Goal: Task Accomplishment & Management: Complete application form

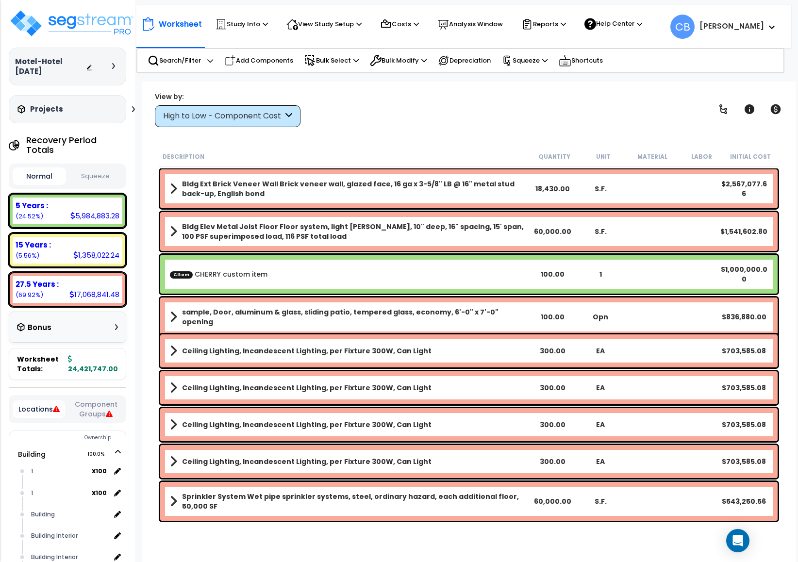
drag, startPoint x: 472, startPoint y: 194, endPoint x: 503, endPoint y: 204, distance: 32.7
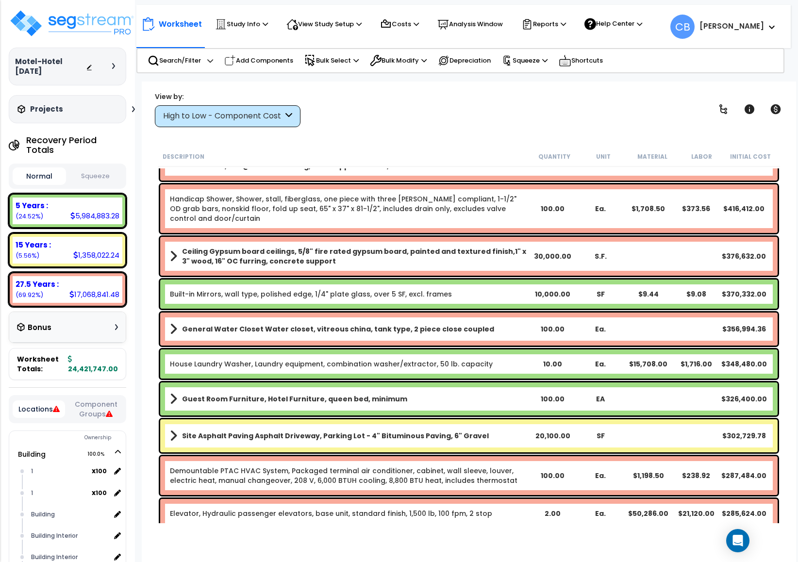
drag, startPoint x: 373, startPoint y: 262, endPoint x: 376, endPoint y: 267, distance: 5.7
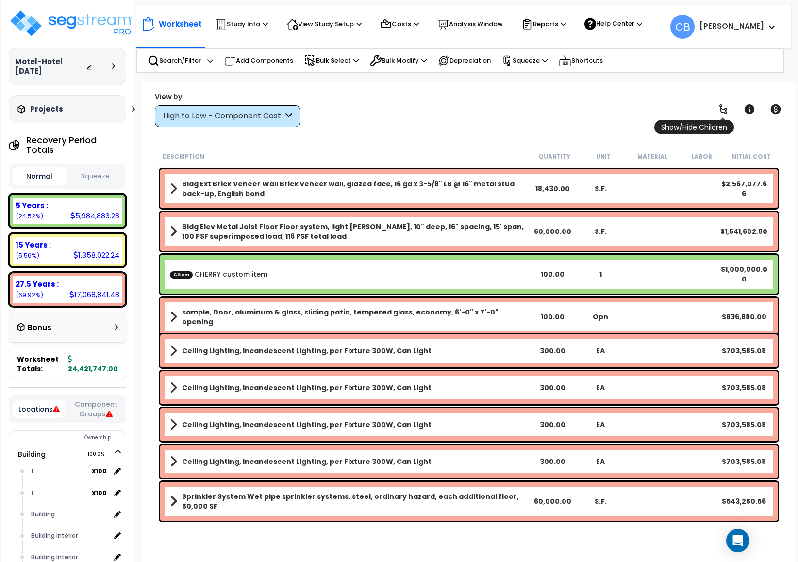
click at [723, 108] on icon at bounding box center [723, 109] width 12 height 12
drag, startPoint x: 724, startPoint y: 109, endPoint x: 715, endPoint y: 116, distance: 10.8
click at [723, 108] on icon at bounding box center [723, 109] width 12 height 12
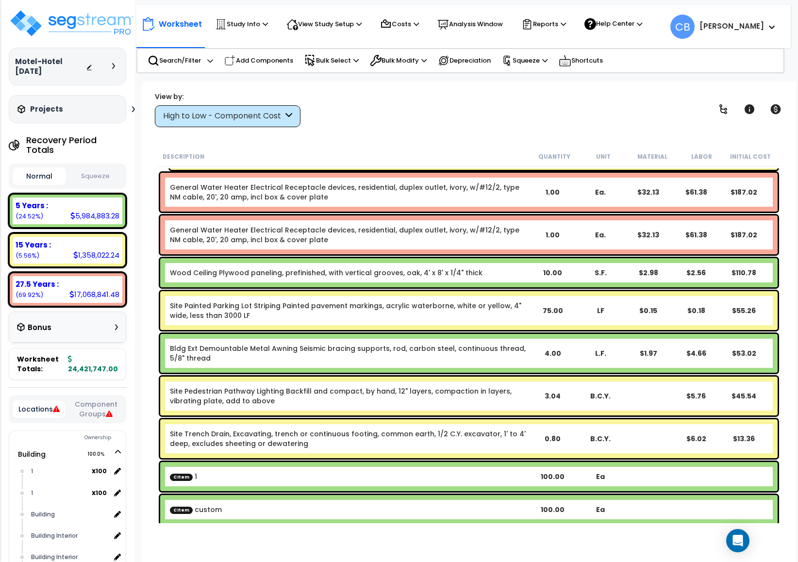
scroll to position [41048, 0]
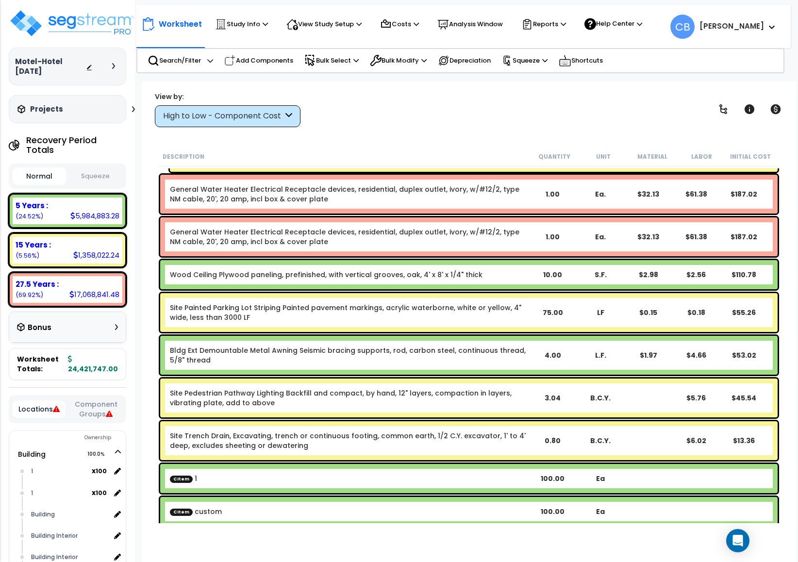
drag, startPoint x: 239, startPoint y: 222, endPoint x: 242, endPoint y: 210, distance: 12.0
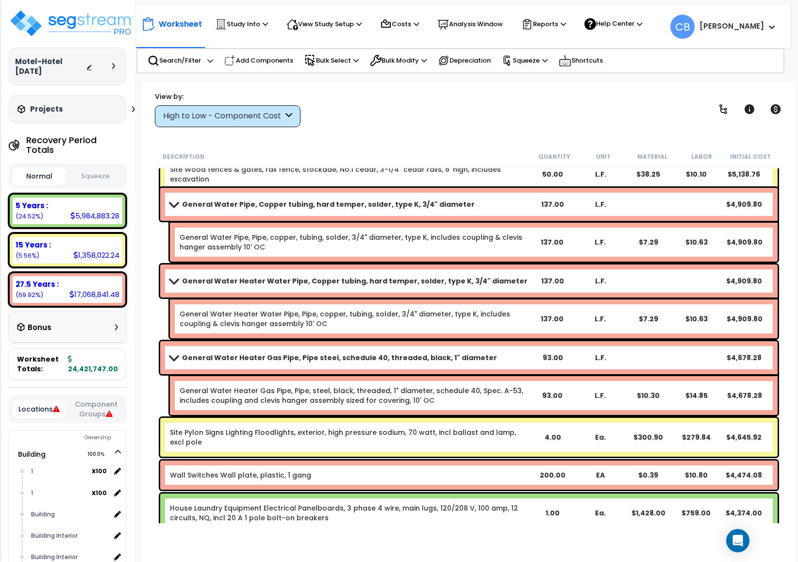
scroll to position [29269, 0]
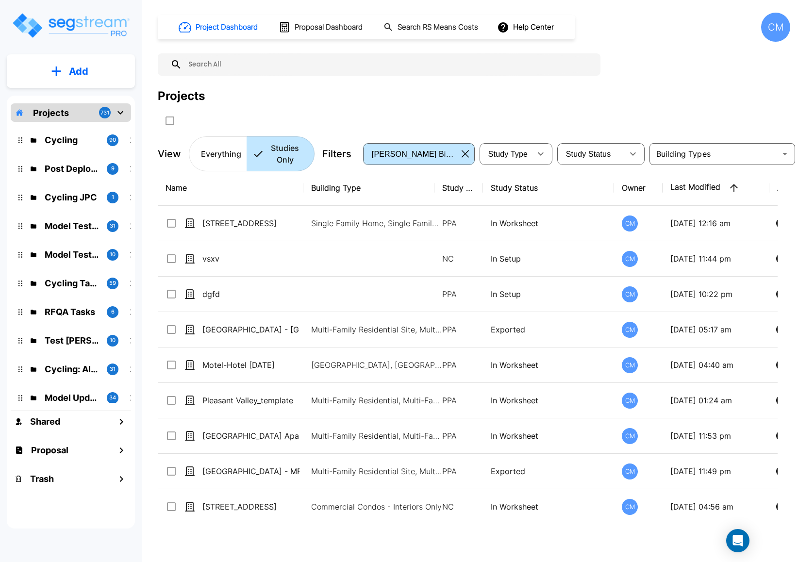
click at [379, 103] on div "Projects" at bounding box center [474, 95] width 632 height 17
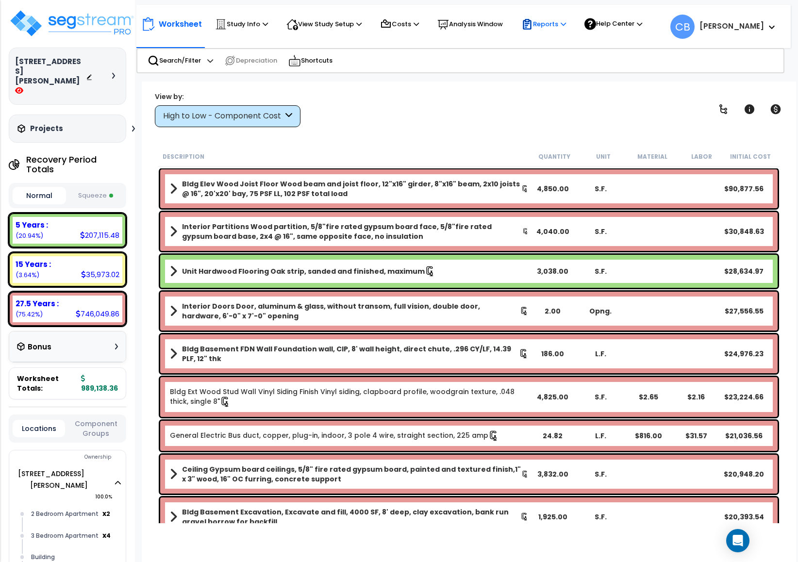
click at [548, 25] on p "Reports" at bounding box center [543, 24] width 45 height 12
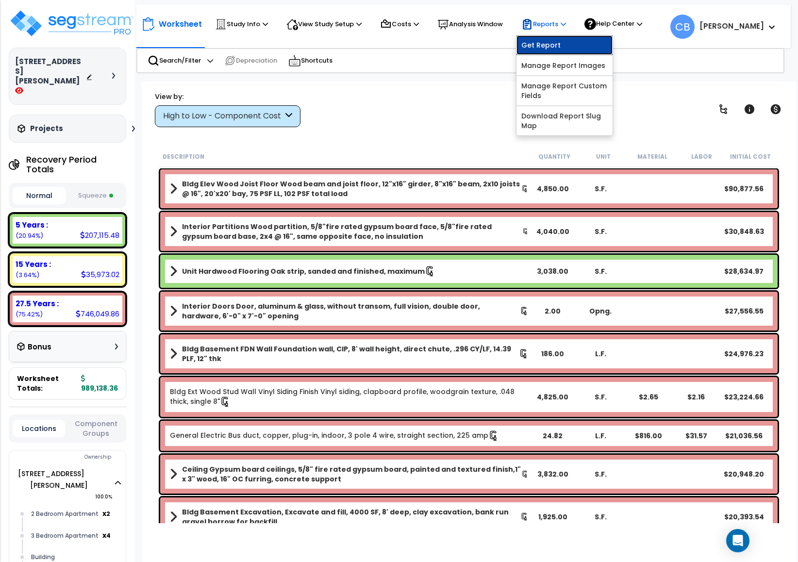
click at [562, 39] on link "Get Report" at bounding box center [564, 44] width 96 height 19
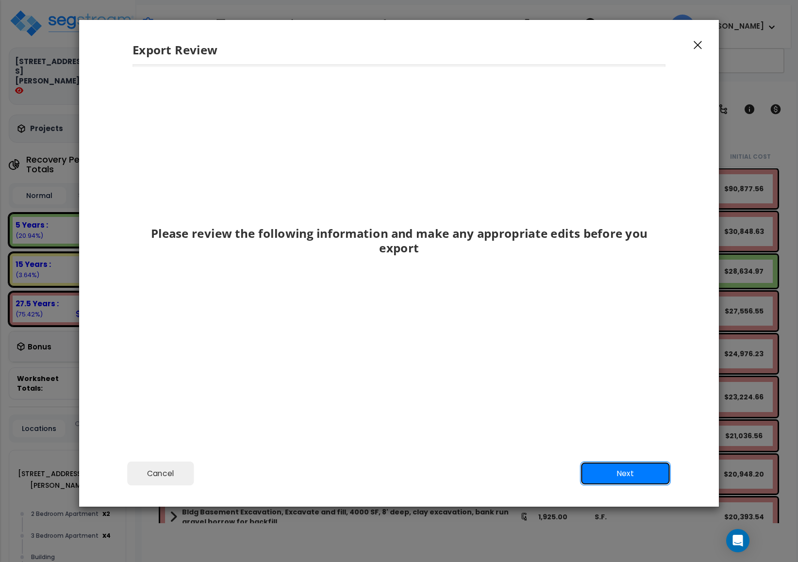
click at [634, 469] on button "Next" at bounding box center [625, 474] width 91 height 24
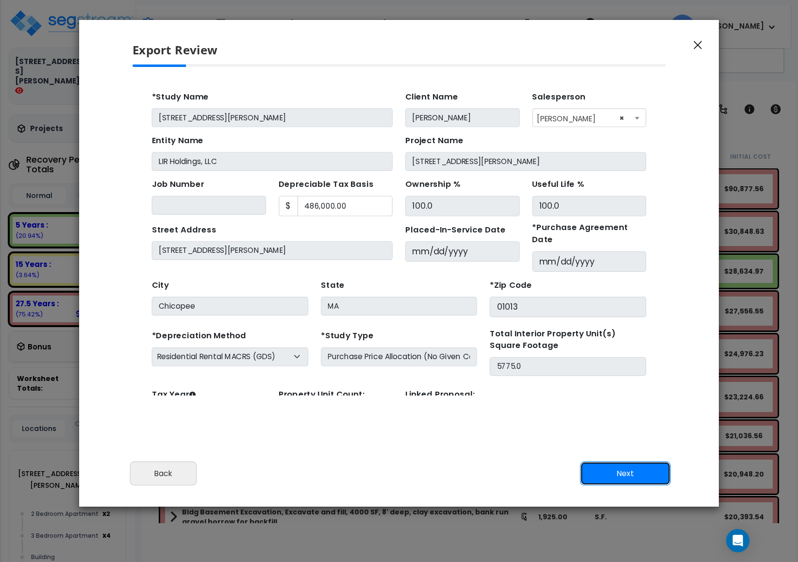
click at [634, 469] on button "Next" at bounding box center [625, 474] width 91 height 24
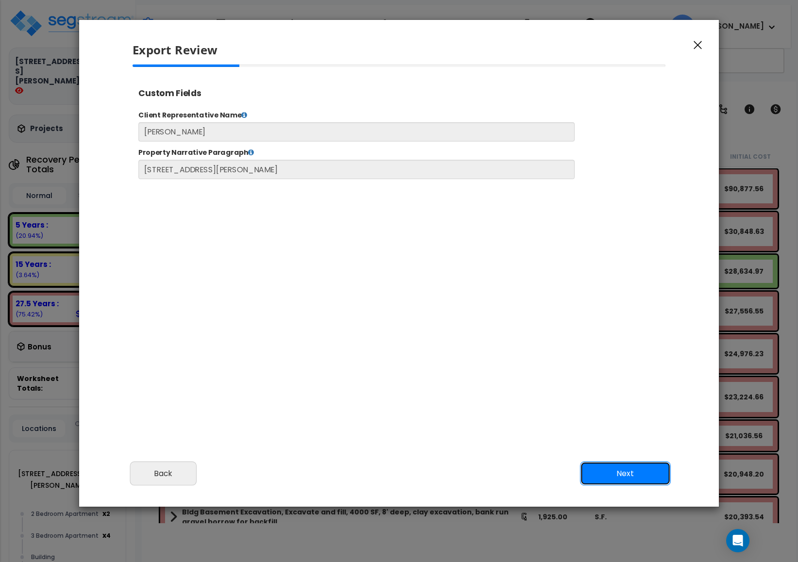
click at [634, 469] on button "Next" at bounding box center [625, 474] width 91 height 24
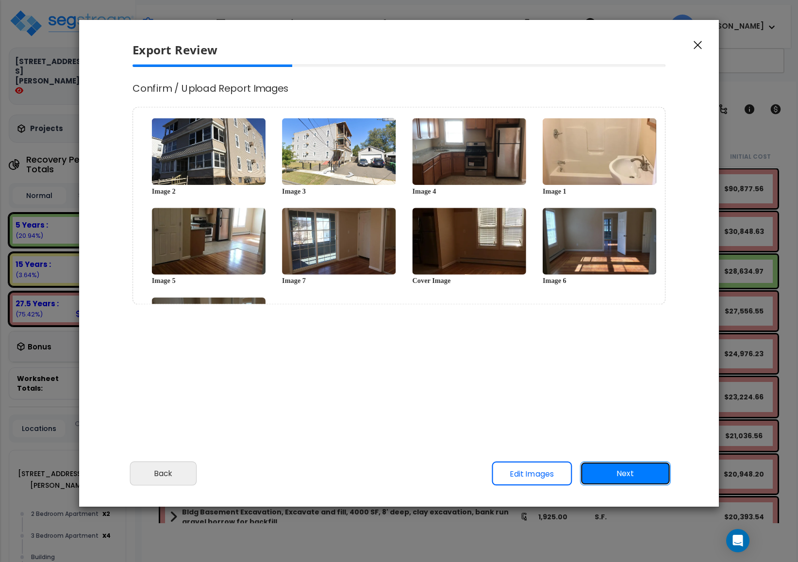
click at [634, 469] on button "Next" at bounding box center [625, 474] width 91 height 24
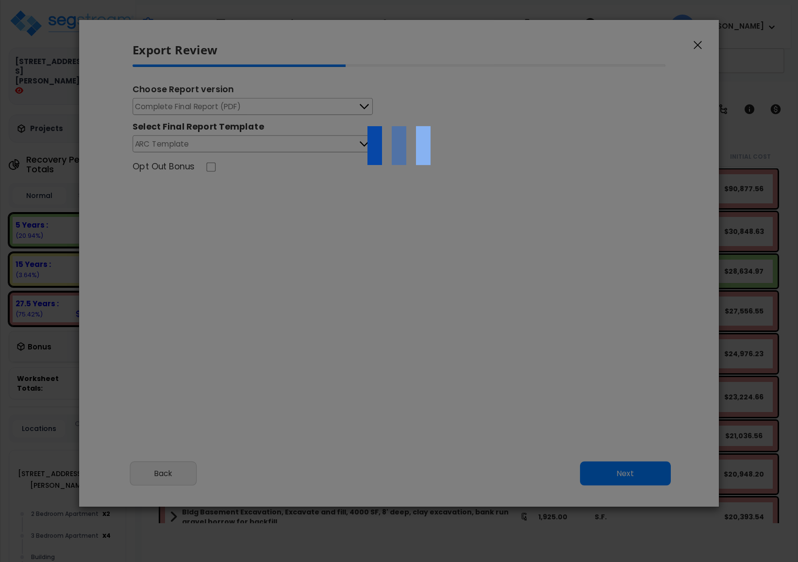
select select "2025"
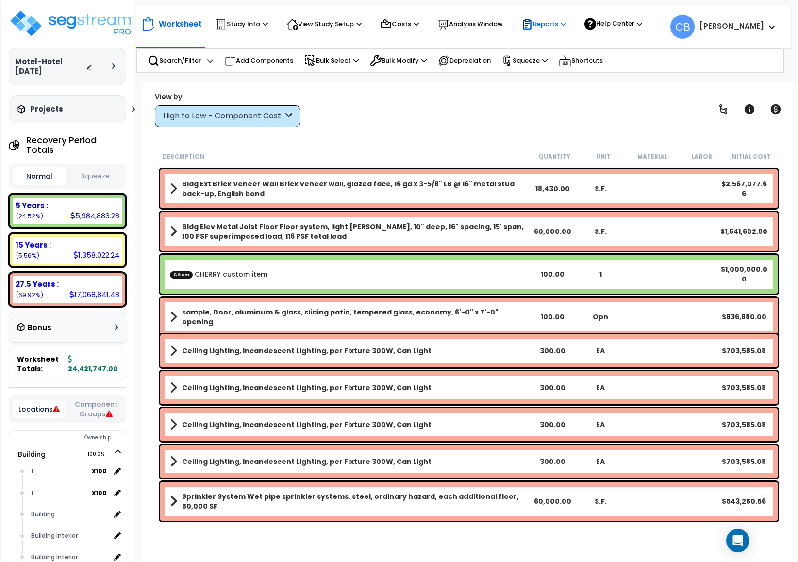
click at [559, 18] on p "Reports" at bounding box center [543, 24] width 45 height 12
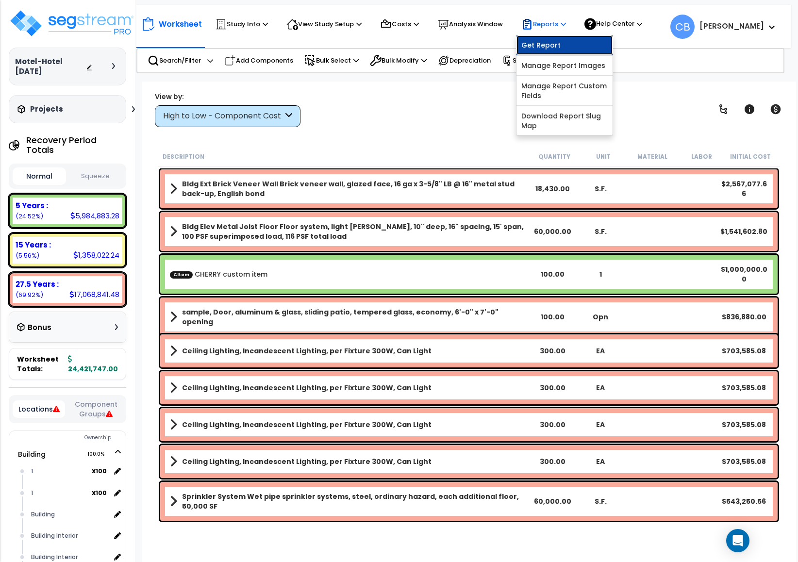
click at [555, 50] on link "Get Report" at bounding box center [564, 44] width 96 height 19
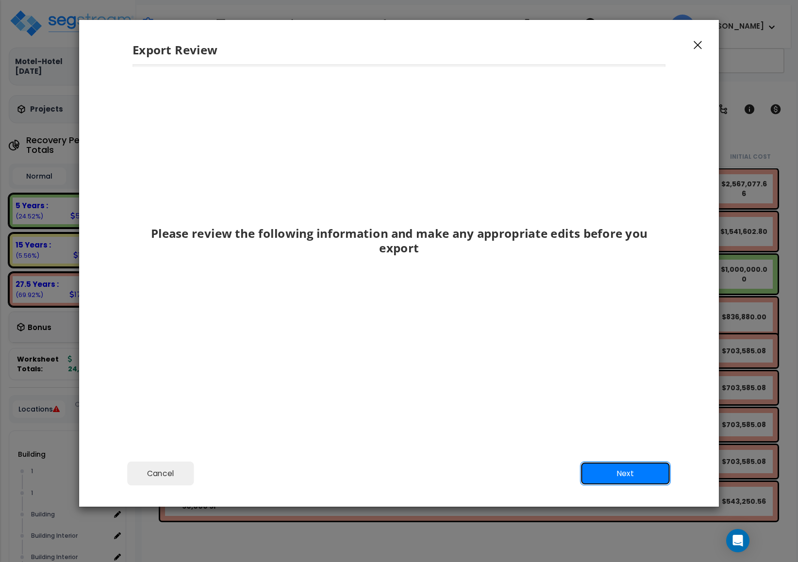
click at [611, 465] on button "Next" at bounding box center [625, 474] width 91 height 24
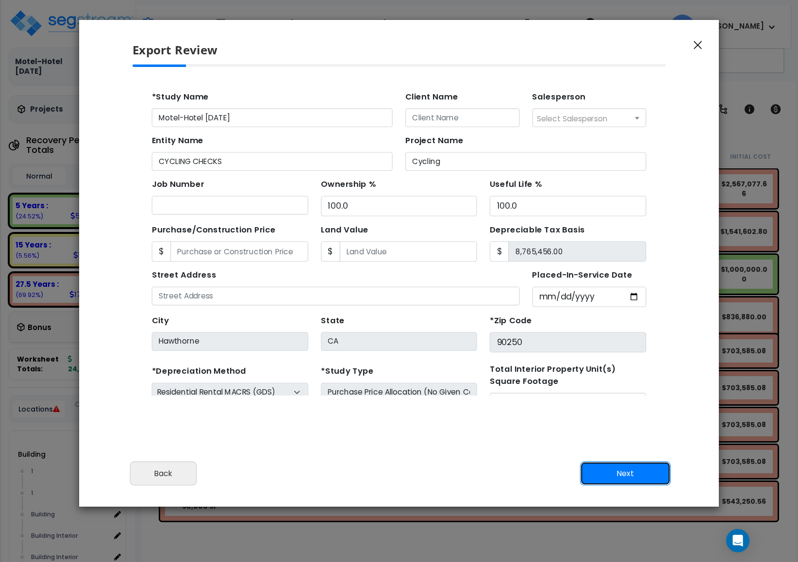
click at [611, 470] on button "Next" at bounding box center [625, 474] width 91 height 24
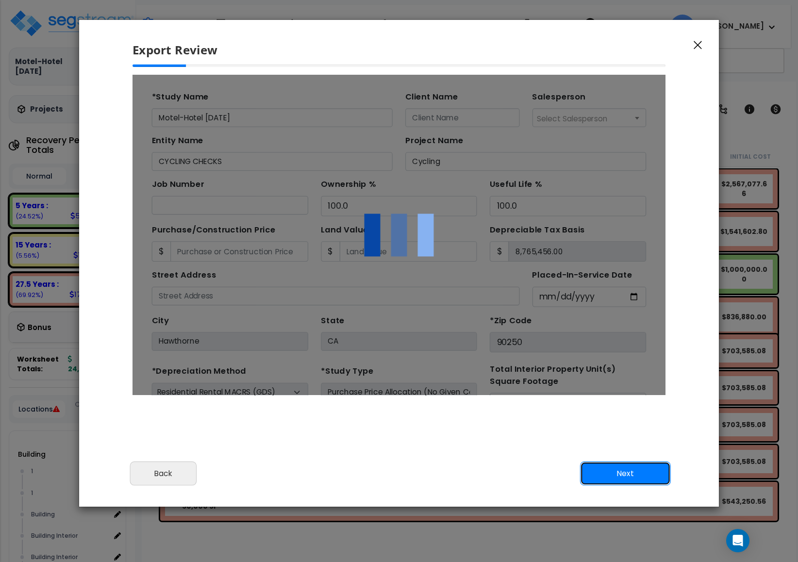
click at [611, 470] on button "Next" at bounding box center [625, 474] width 91 height 24
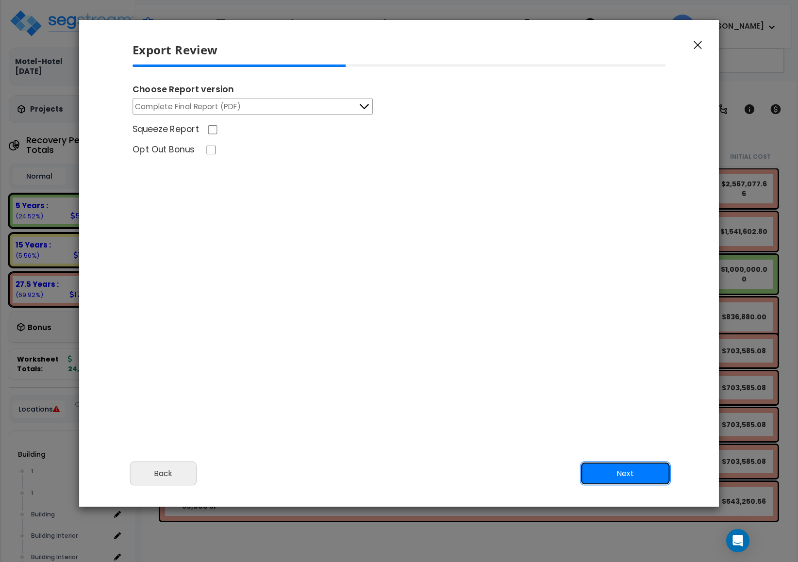
click at [611, 470] on button "Next" at bounding box center [625, 474] width 91 height 24
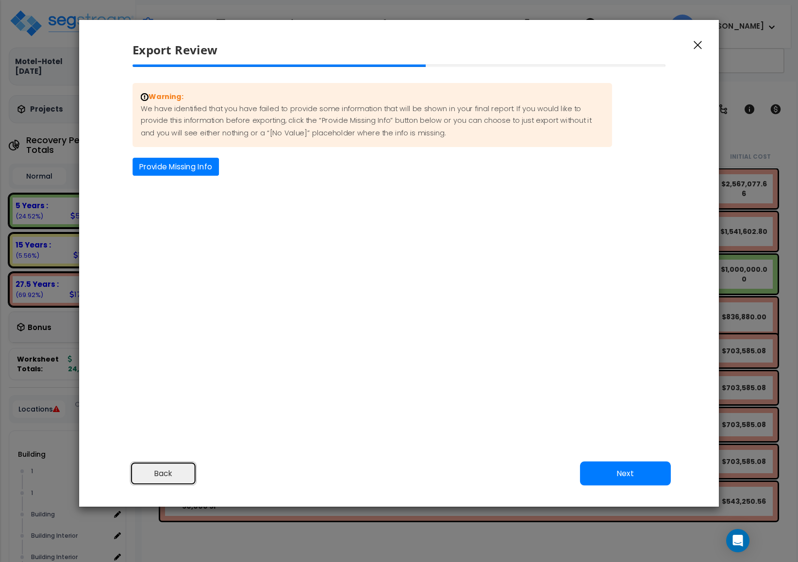
click at [141, 473] on button "Back" at bounding box center [163, 474] width 67 height 24
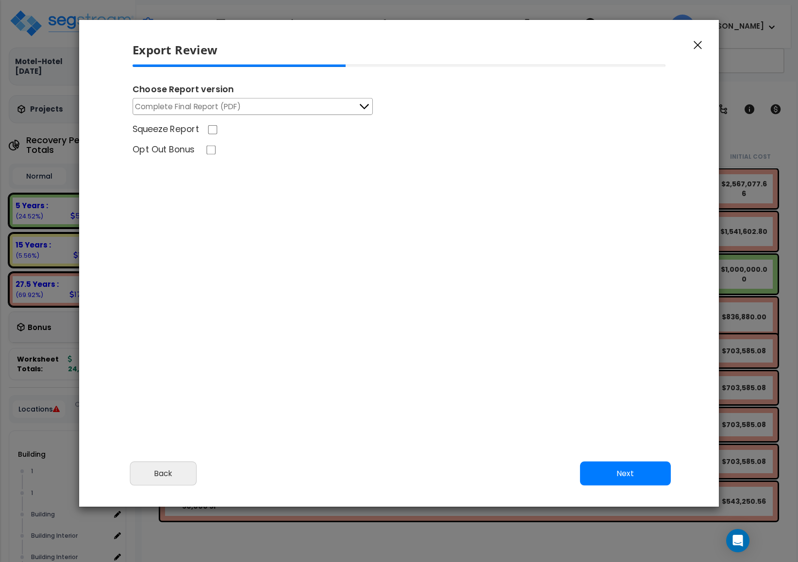
click at [702, 47] on button "button" at bounding box center [698, 45] width 15 height 12
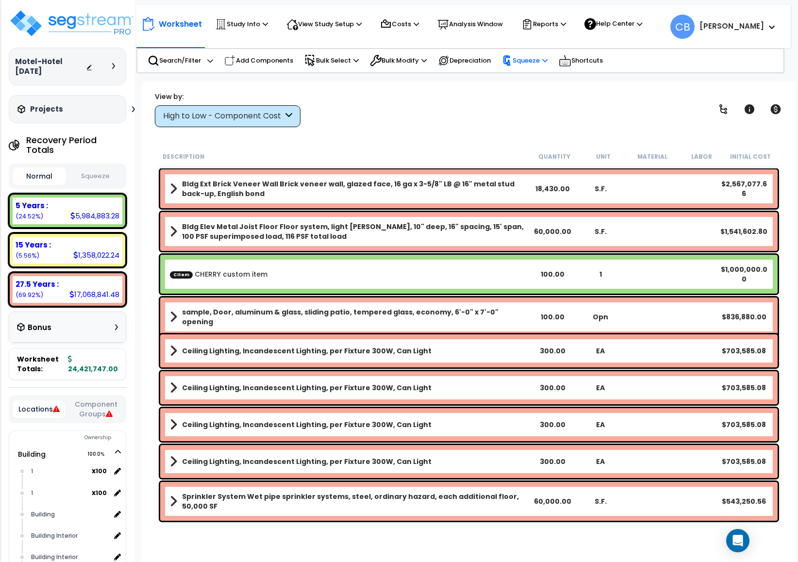
click at [541, 61] on p "Squeeze" at bounding box center [525, 60] width 46 height 11
click at [544, 75] on link "Squeeze" at bounding box center [545, 80] width 96 height 19
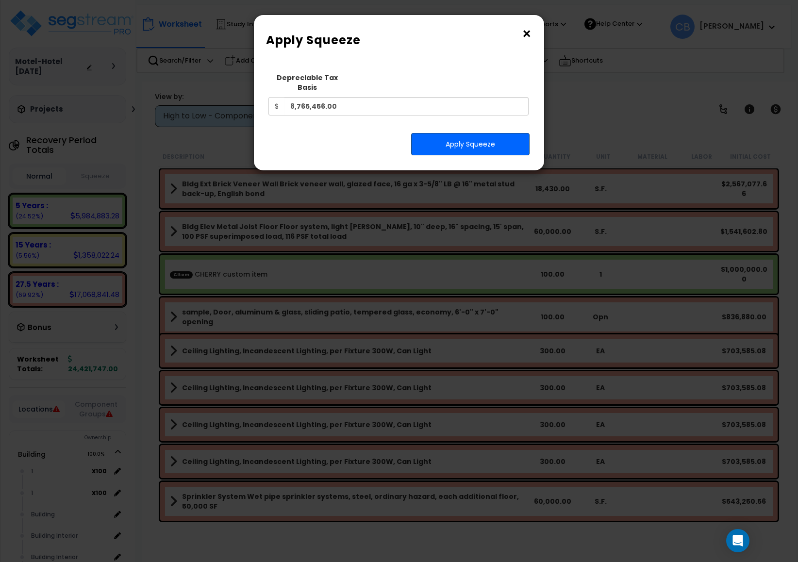
click at [456, 133] on button "Apply Squeeze" at bounding box center [470, 144] width 118 height 22
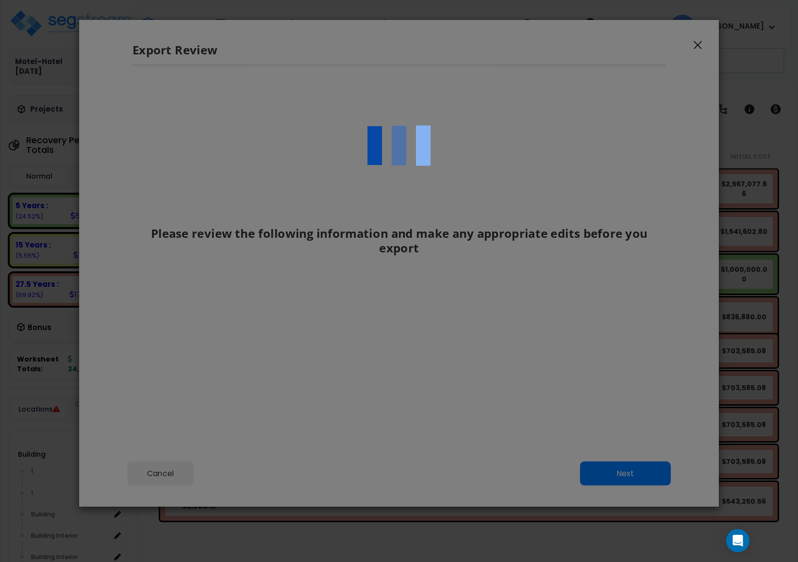
select select "2024"
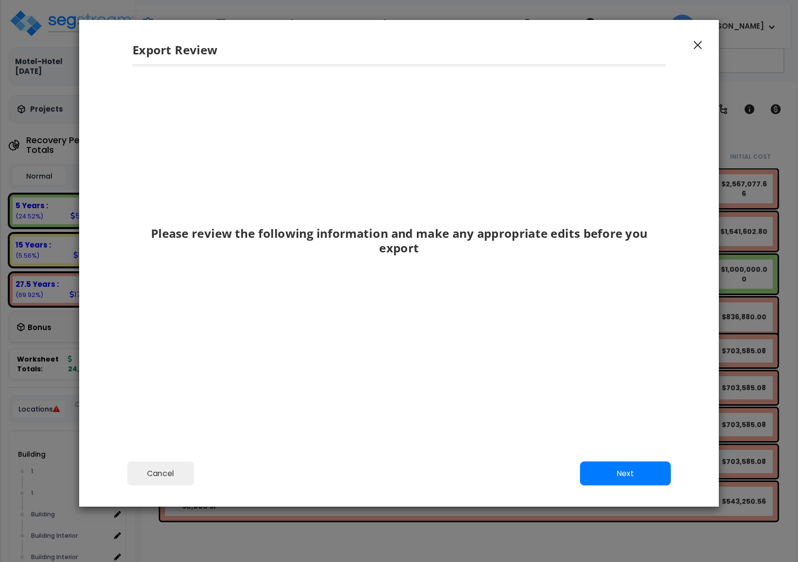
click at [699, 46] on icon "button" at bounding box center [698, 45] width 8 height 9
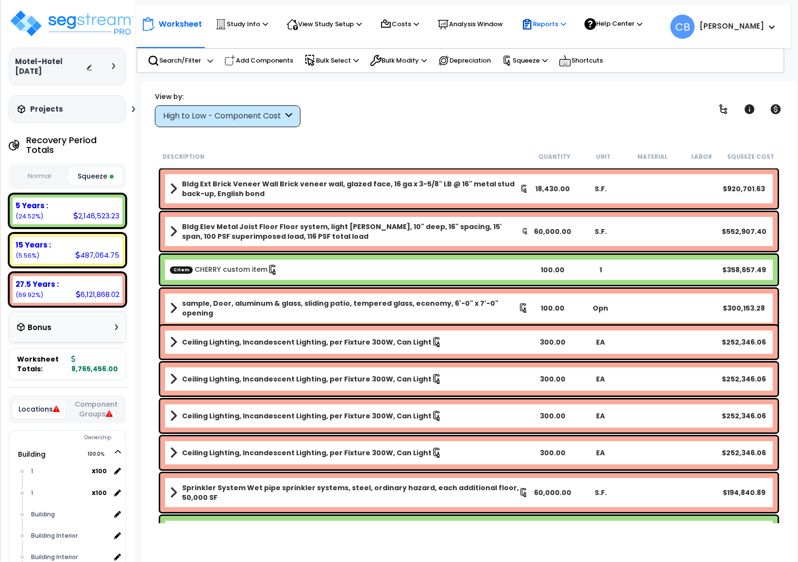
click at [556, 33] on div "Reports" at bounding box center [543, 24] width 45 height 21
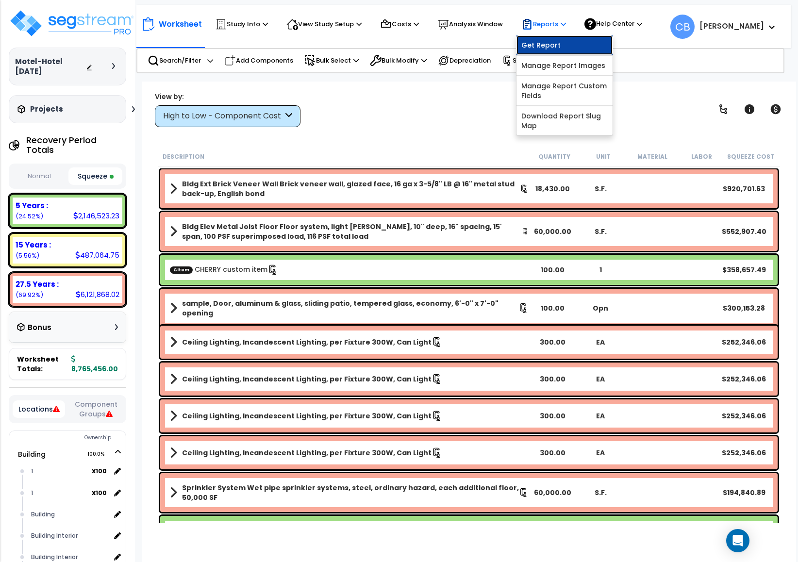
click at [553, 41] on link "Get Report" at bounding box center [564, 44] width 96 height 19
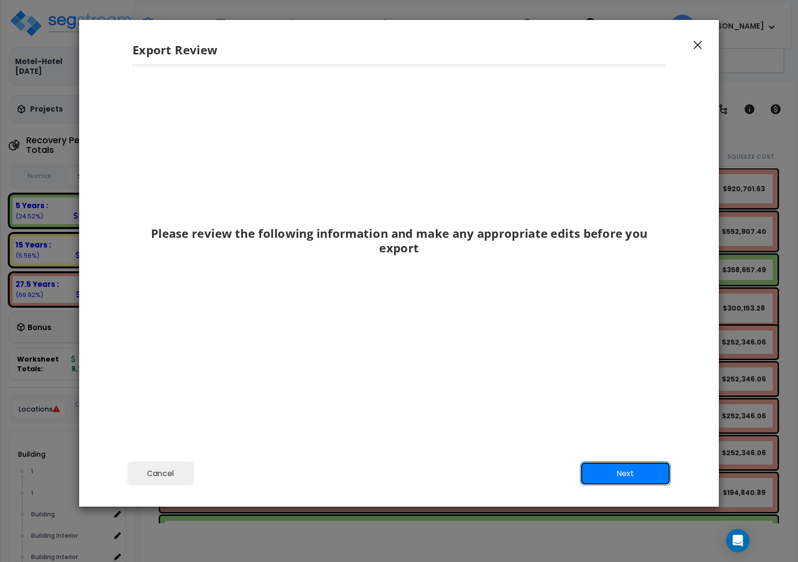
click at [611, 472] on button "Next" at bounding box center [625, 474] width 91 height 24
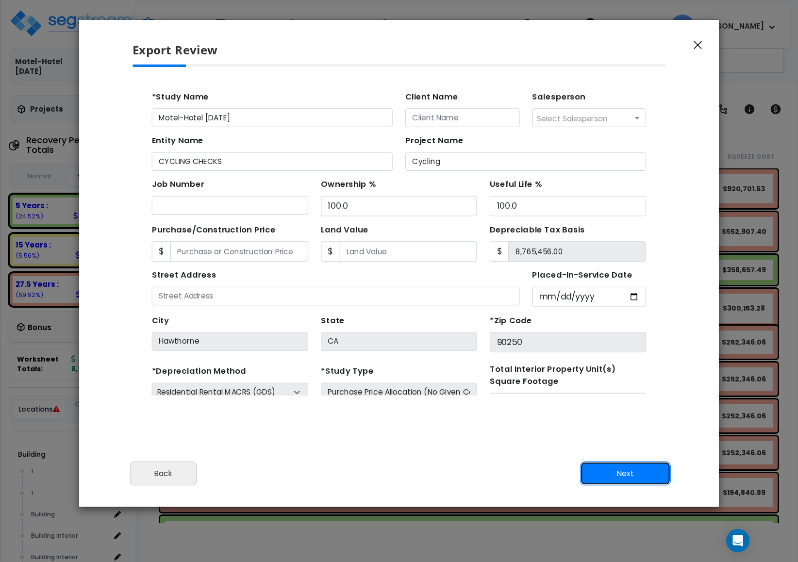
click at [611, 472] on button "Next" at bounding box center [625, 474] width 91 height 24
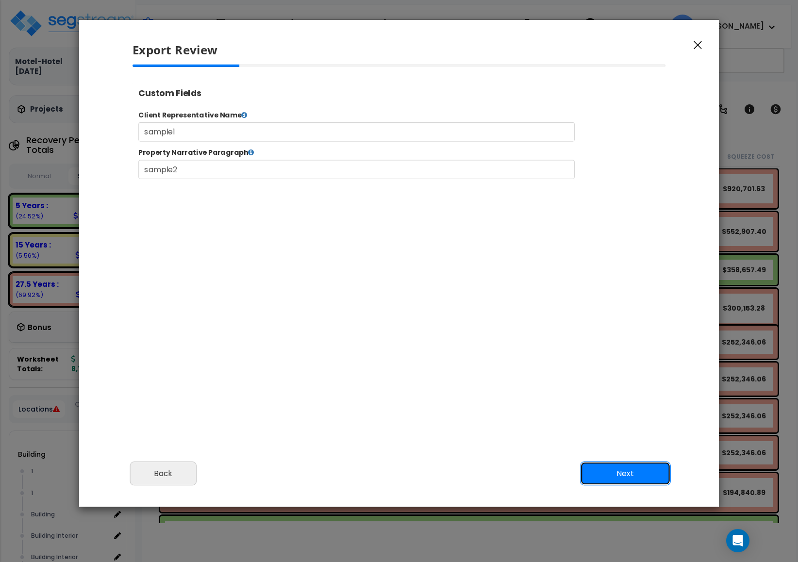
click at [611, 472] on button "Next" at bounding box center [625, 474] width 91 height 24
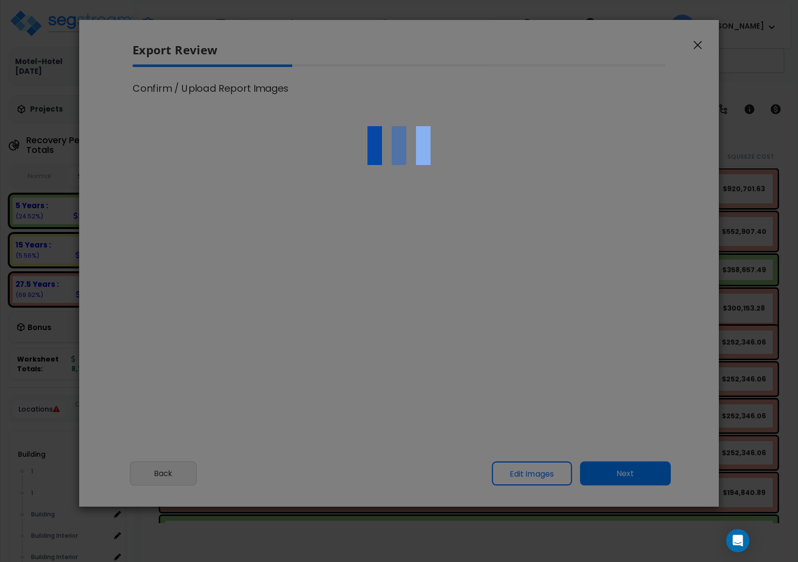
scroll to position [397, 25]
select select "2024"
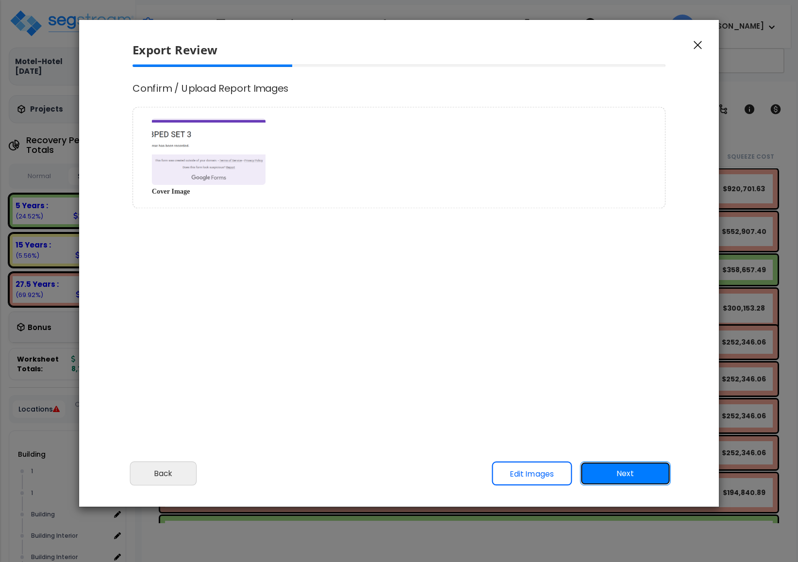
click at [611, 472] on button "Next" at bounding box center [625, 474] width 91 height 24
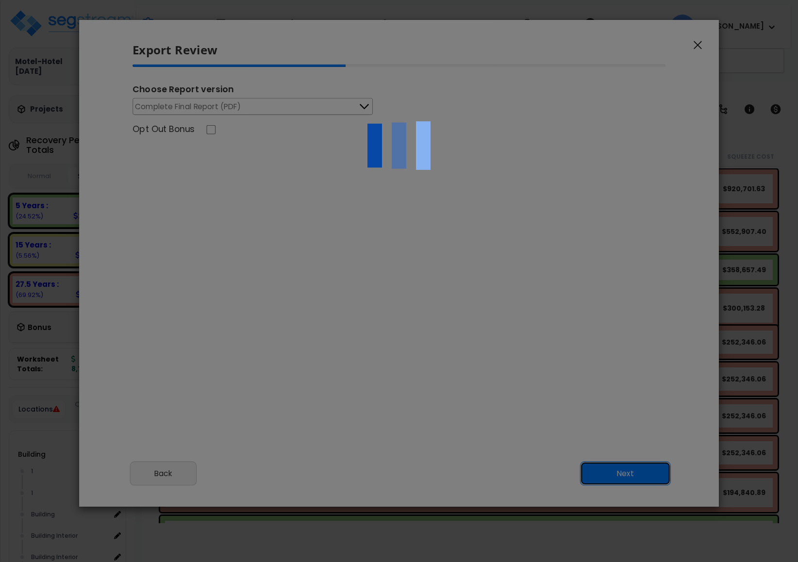
scroll to position [0, 0]
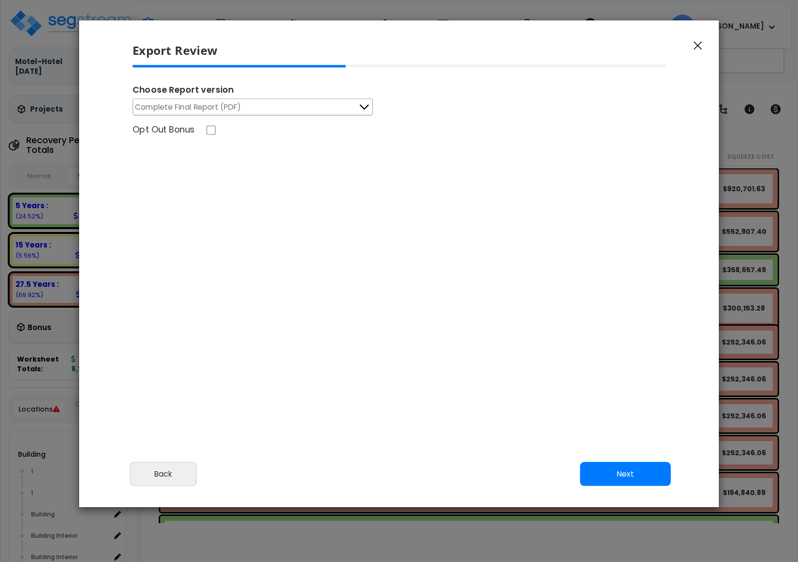
drag, startPoint x: 134, startPoint y: 281, endPoint x: 545, endPoint y: 124, distance: 439.5
click at [545, 124] on div "Opt Out Bonus" at bounding box center [399, 131] width 549 height 15
click at [698, 47] on icon "button" at bounding box center [698, 46] width 8 height 8
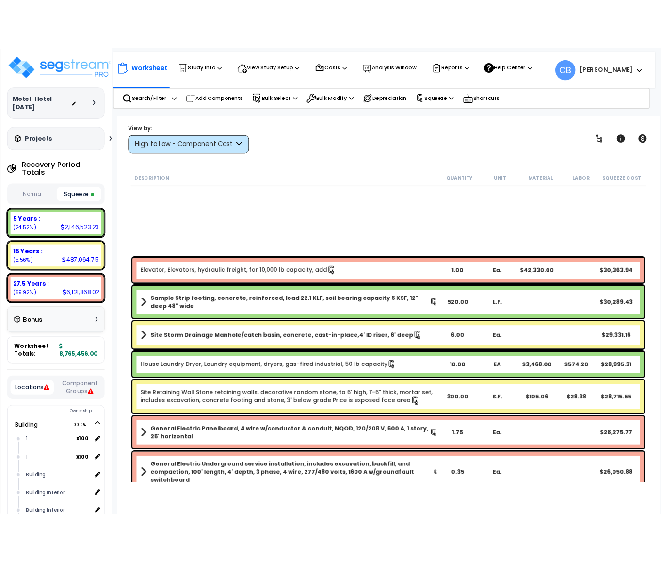
scroll to position [2548, 0]
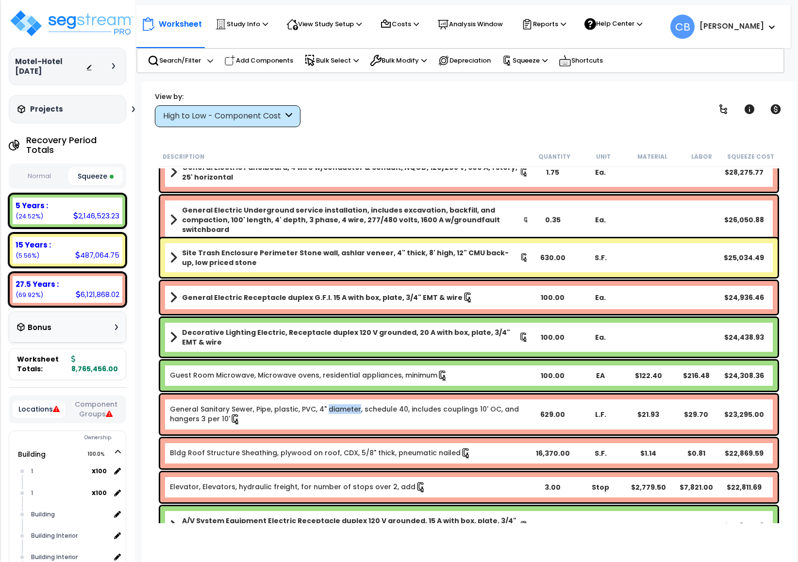
click at [343, 392] on div "General Sanitary Sewer, Pipe, plastic, PVC, 4" diameter, schedule 40, includes …" at bounding box center [469, 414] width 622 height 45
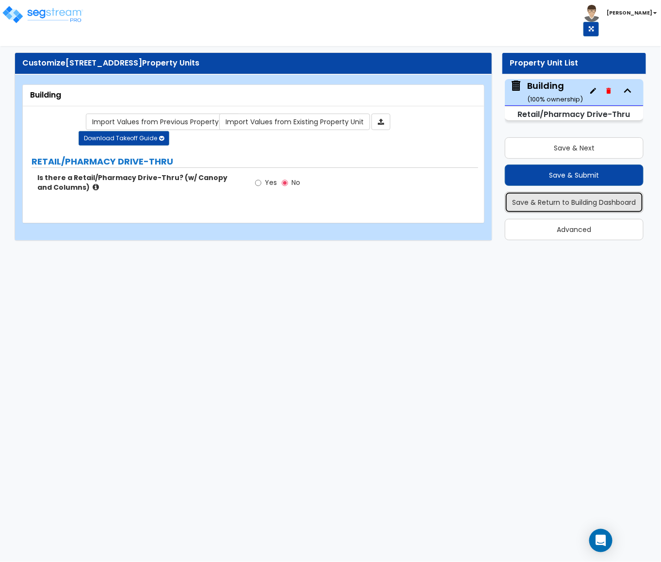
click at [543, 201] on button "Save & Return to Building Dashboard" at bounding box center [574, 202] width 139 height 21
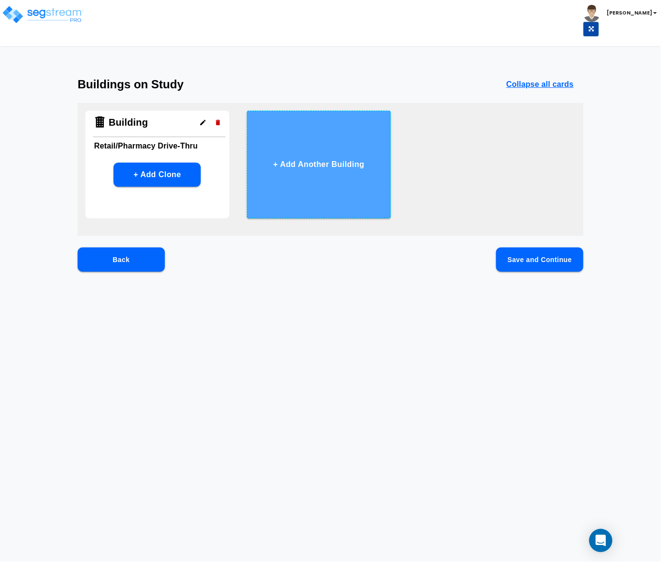
click at [301, 162] on button "+ Add Another Building" at bounding box center [319, 165] width 144 height 108
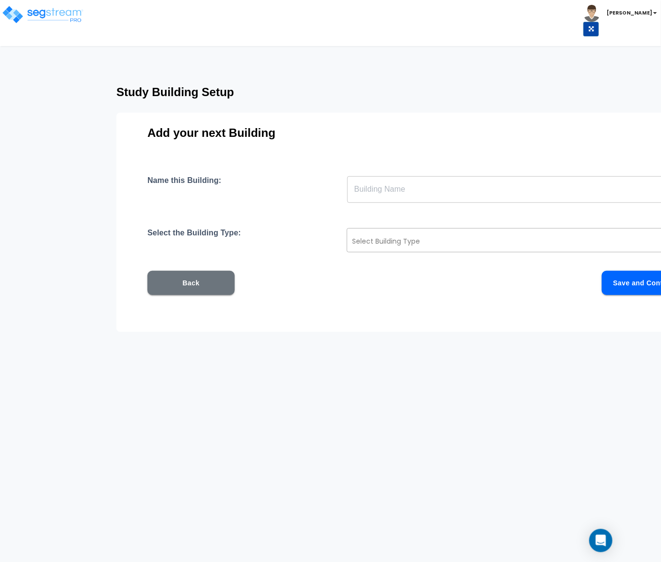
click at [394, 242] on div at bounding box center [505, 241] width 306 height 12
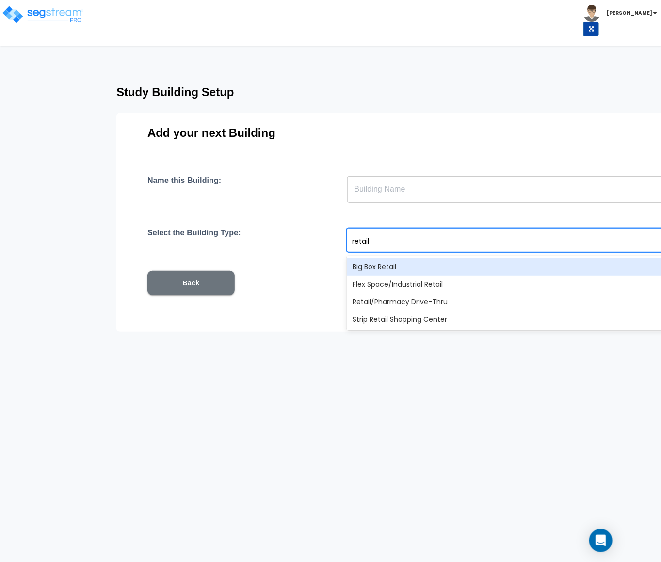
type input "retail"
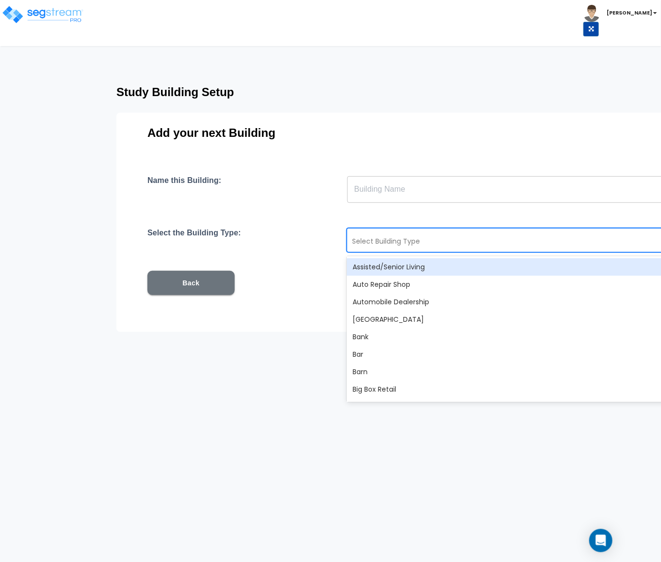
click at [370, 242] on div at bounding box center [505, 241] width 306 height 12
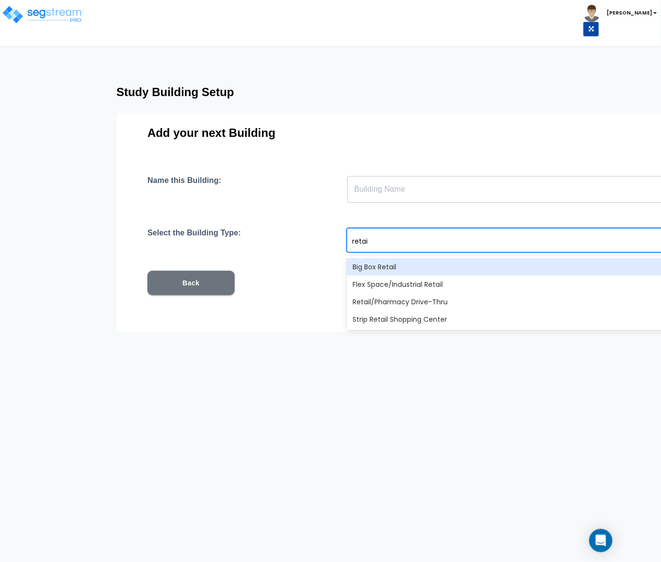
type input "retai"
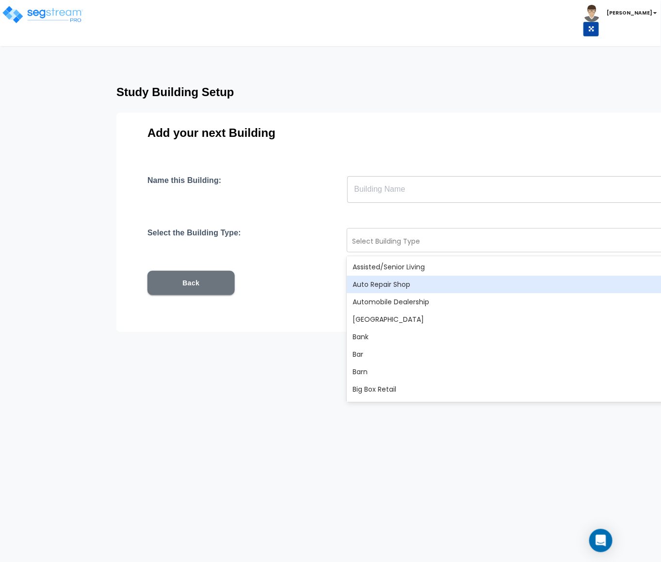
click at [295, 401] on html "Toggle navigation [PERSON_NAME] x" at bounding box center [330, 200] width 661 height 401
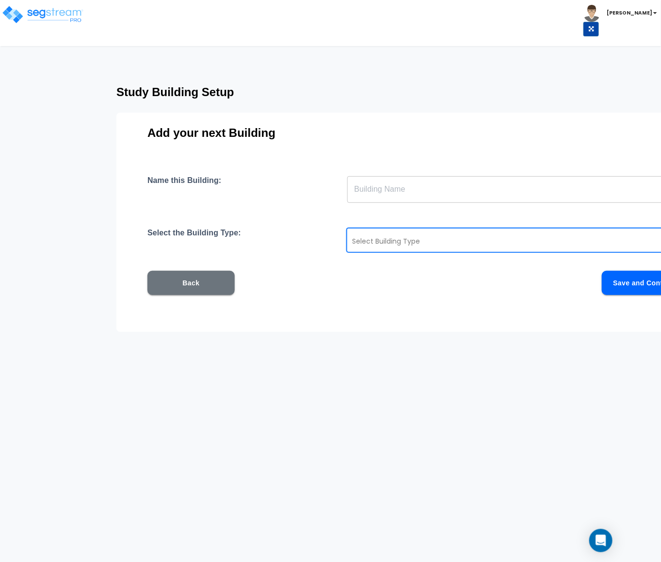
click at [194, 283] on button "Back" at bounding box center [191, 283] width 87 height 24
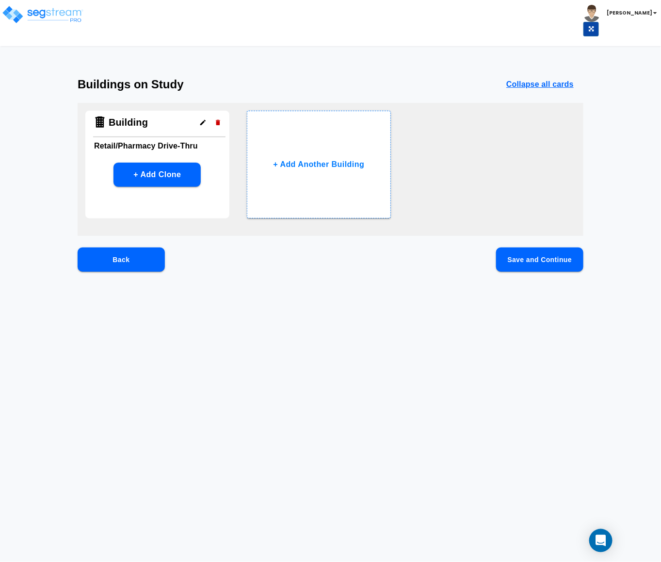
click at [528, 261] on button "Save and Continue" at bounding box center [539, 260] width 87 height 24
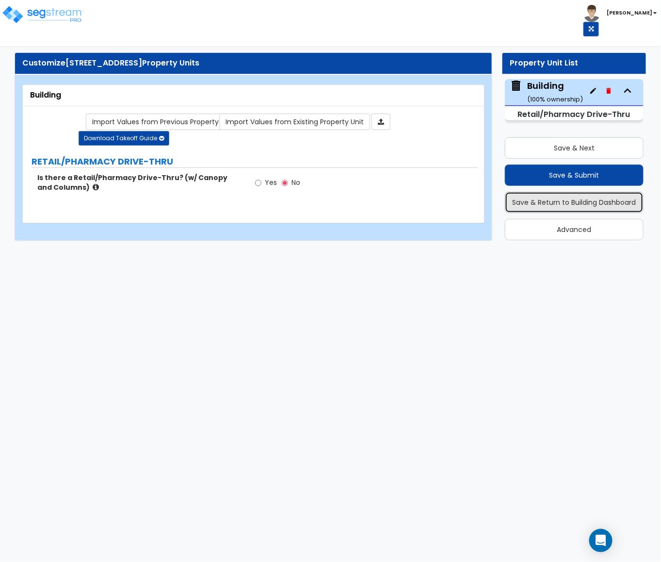
click at [555, 204] on button "Save & Return to Building Dashboard" at bounding box center [574, 202] width 139 height 21
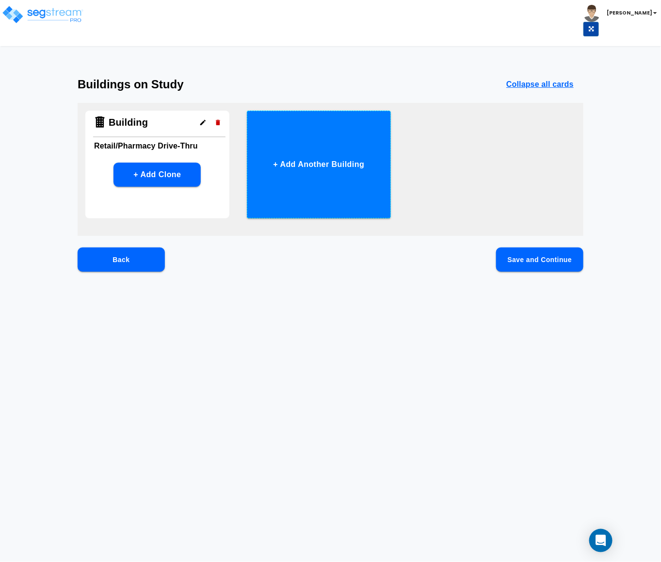
click at [330, 196] on button "+ Add Another Building" at bounding box center [319, 165] width 144 height 108
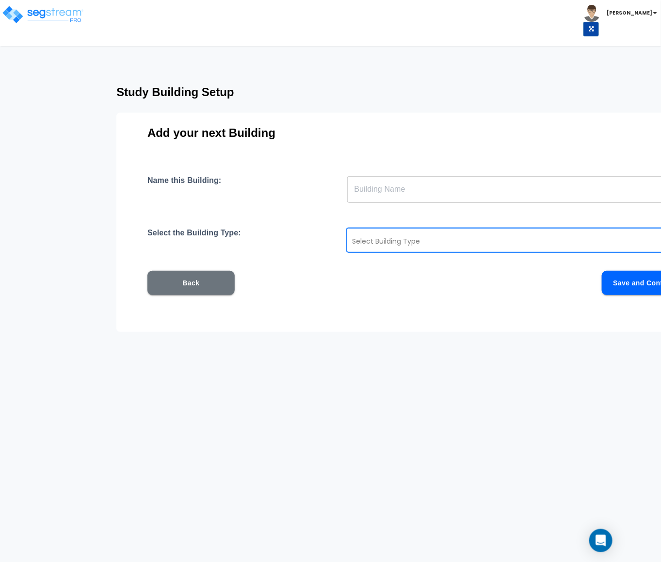
click at [392, 246] on div at bounding box center [505, 241] width 306 height 12
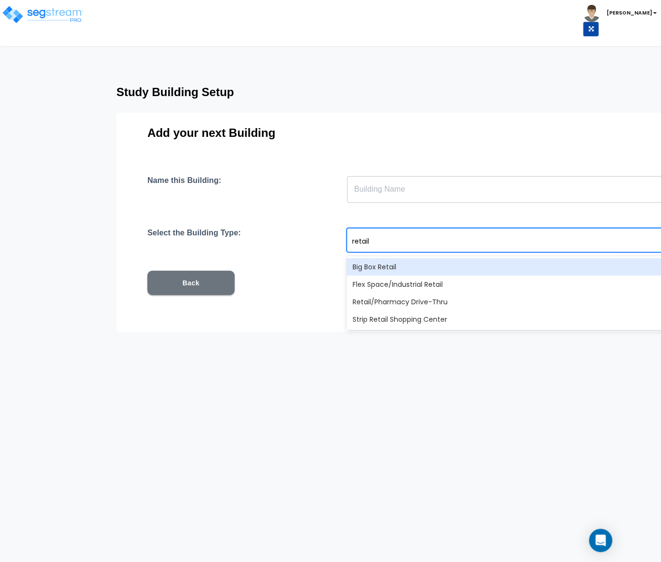
type input "retail"
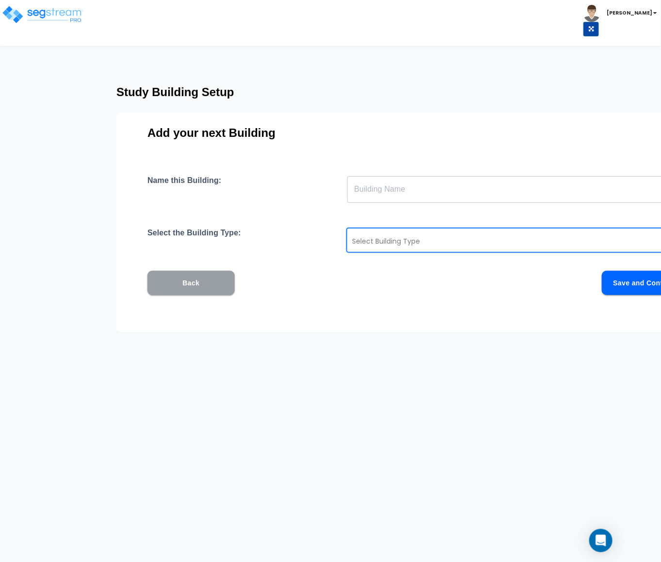
click at [186, 285] on button "Back" at bounding box center [191, 283] width 87 height 24
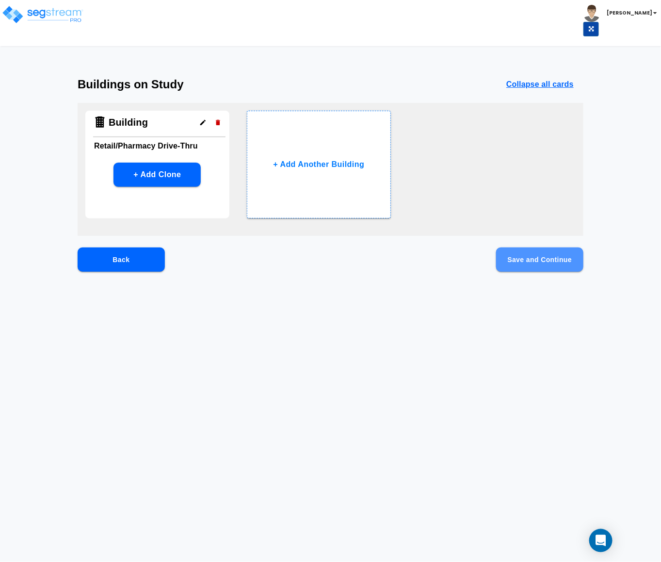
click at [555, 260] on button "Save and Continue" at bounding box center [539, 260] width 87 height 24
